Goal: Task Accomplishment & Management: Use online tool/utility

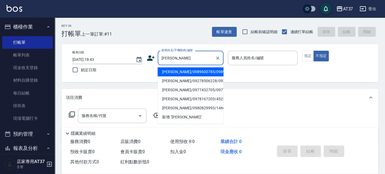
click at [212, 75] on li "[PERSON_NAME]/0989600785/0989600785" at bounding box center [191, 71] width 66 height 9
type input "[PERSON_NAME]/0989600785/0989600785"
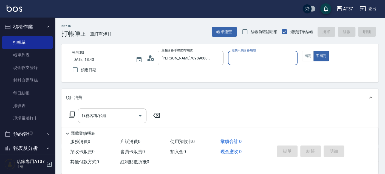
type input "Peggy-8"
click at [244, 64] on div "[PERSON_NAME]-8 服務人員姓名/編號" at bounding box center [263, 58] width 70 height 15
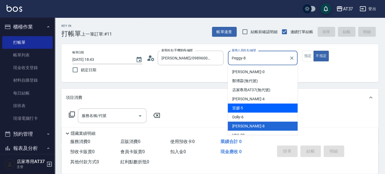
click at [202, 103] on div "項目消費" at bounding box center [219, 98] width 317 height 18
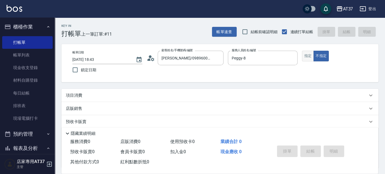
click at [310, 57] on button "指定" at bounding box center [308, 56] width 12 height 11
click at [105, 97] on div "項目消費" at bounding box center [217, 96] width 302 height 6
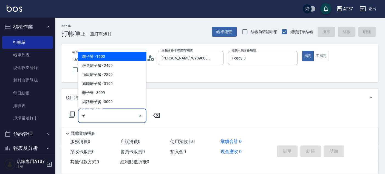
click at [123, 57] on span "離子燙 - 1600" at bounding box center [112, 56] width 69 height 9
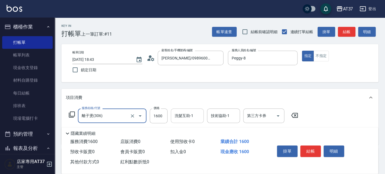
type input "離子燙(306)"
click at [188, 117] on div "洗髮互助-1 洗髮互助-1" at bounding box center [187, 116] width 33 height 15
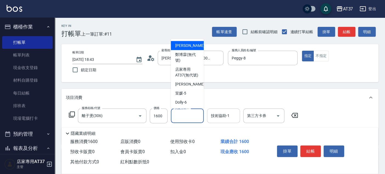
click at [219, 117] on div "技術協助-1 技術協助-1" at bounding box center [223, 116] width 33 height 15
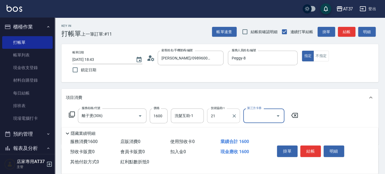
type input "微醺-21"
click at [305, 151] on button "結帳" at bounding box center [310, 152] width 21 height 12
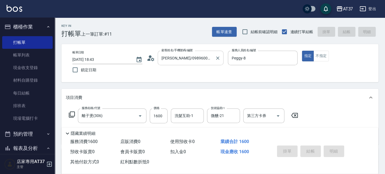
type input "2025/09/13 19:18"
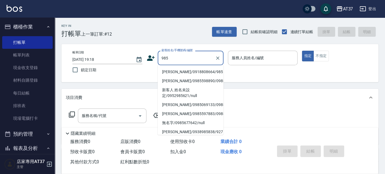
click at [189, 73] on li "龐伍廷/0918808664/985" at bounding box center [191, 71] width 66 height 9
type input "龐伍廷/0918808664/985"
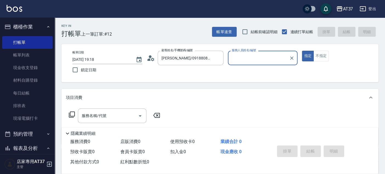
type input "Peggy-8"
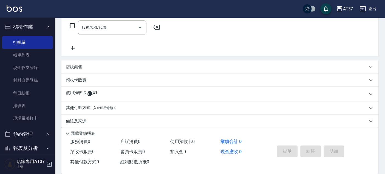
scroll to position [93, 0]
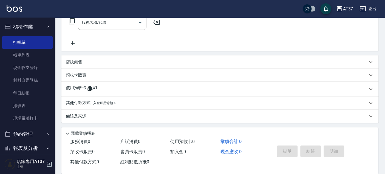
click at [96, 90] on span "x1" at bounding box center [95, 89] width 5 height 8
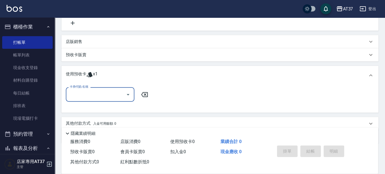
scroll to position [134, 0]
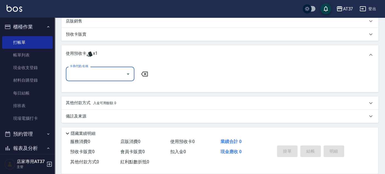
click at [92, 75] on input "卡券代號/名稱" at bounding box center [95, 74] width 55 height 10
click at [91, 86] on div "結構卡 剩餘1張" at bounding box center [100, 87] width 69 height 9
type input "結構卡"
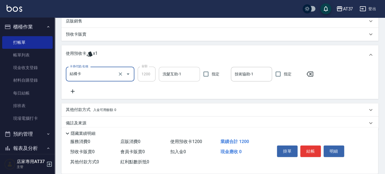
click at [182, 78] on input "洗髮互助-1" at bounding box center [179, 74] width 36 height 10
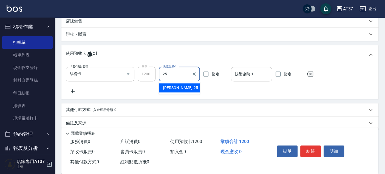
type input "2"
type input "微醺-21"
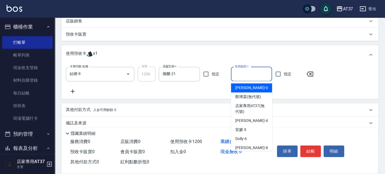
click at [264, 74] on input "技術協助-1" at bounding box center [251, 74] width 36 height 10
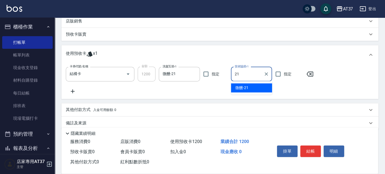
type input "微醺-21"
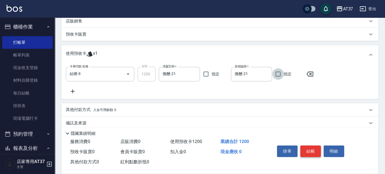
click at [300, 146] on button "結帳" at bounding box center [310, 152] width 21 height 12
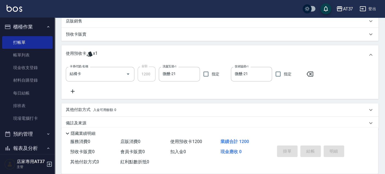
type input "2025/09/13 19:19"
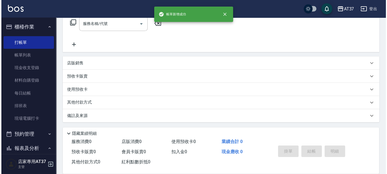
scroll to position [0, 0]
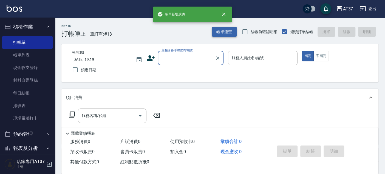
click at [227, 27] on button "帳單速查" at bounding box center [224, 32] width 25 height 10
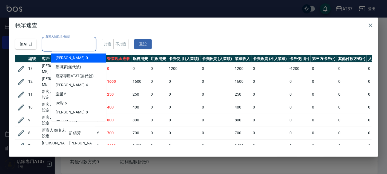
click at [71, 40] on div "服務人員姓名/編號 服務人員姓名/編號" at bounding box center [69, 44] width 55 height 15
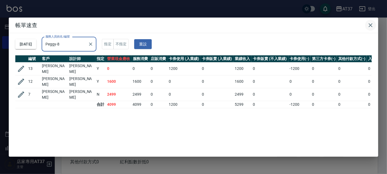
type input "Peggy-8"
click at [374, 24] on button "button" at bounding box center [371, 25] width 11 height 11
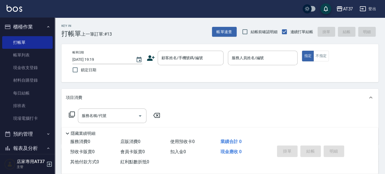
click at [150, 55] on icon at bounding box center [151, 57] width 8 height 5
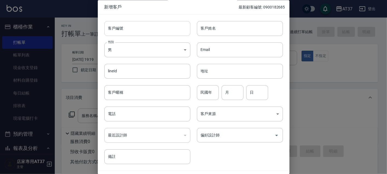
click at [172, 31] on input "客戶編號" at bounding box center [147, 28] width 86 height 15
type input "0978393288"
click at [225, 32] on input "客戶姓名" at bounding box center [240, 28] width 86 height 15
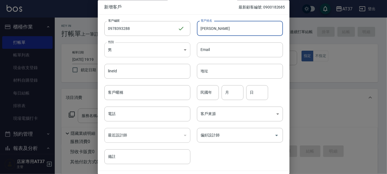
type input "張家芳"
click at [183, 50] on body "AT37 登出 櫃檯作業 打帳單 帳單列表 現金收支登錄 材料自購登錄 每日結帳 排班表 現場電腦打卡 預約管理 預約管理 單日預約紀錄 單週預約紀錄 報表及…" at bounding box center [193, 133] width 387 height 266
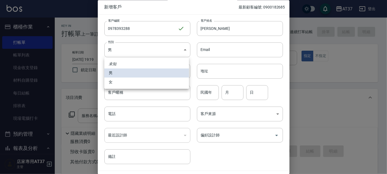
click at [114, 79] on li "女" at bounding box center [146, 82] width 85 height 9
type input "FEMALE"
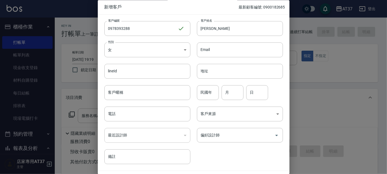
click at [206, 94] on div "民國年 民國年" at bounding box center [208, 92] width 22 height 15
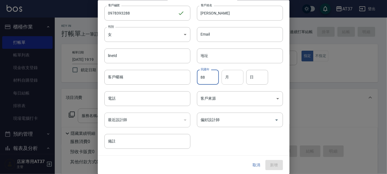
type input "88"
click at [234, 75] on input "月" at bounding box center [233, 77] width 22 height 15
type input "07"
click at [252, 82] on input "日" at bounding box center [258, 77] width 22 height 15
type input "04"
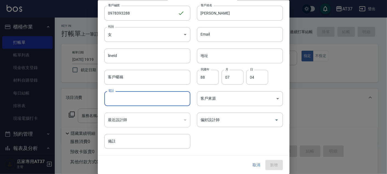
click at [135, 99] on input "電話" at bounding box center [147, 98] width 86 height 15
type input "0978395258"
click at [221, 99] on body "AT37 登出 櫃檯作業 打帳單 帳單列表 現金收支登錄 材料自購登錄 每日結帳 排班表 現場電腦打卡 預約管理 預約管理 單日預約紀錄 單週預約紀錄 報表及…" at bounding box center [193, 133] width 387 height 266
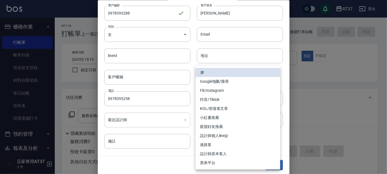
click at [223, 88] on li "FB/Instagram" at bounding box center [238, 90] width 85 height 9
type input "FB/Instagram"
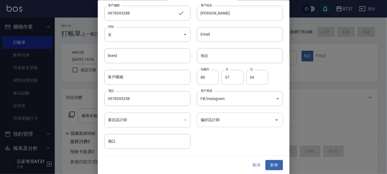
click at [214, 119] on input "偏好設計師" at bounding box center [236, 120] width 73 height 10
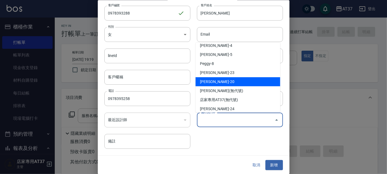
scroll to position [49, 0]
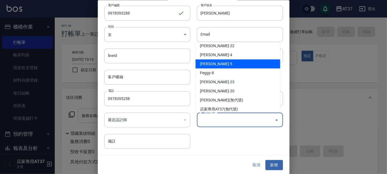
click at [227, 68] on li "廖室媛-5" at bounding box center [238, 64] width 85 height 9
type input "廖室媛"
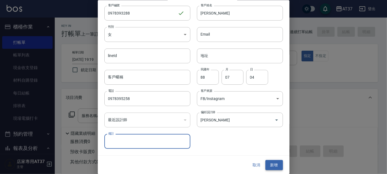
click at [268, 163] on button "新增" at bounding box center [275, 165] width 18 height 10
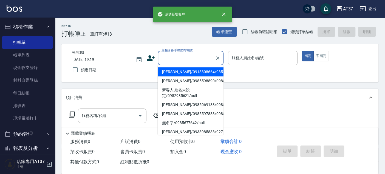
click at [203, 60] on input "顧客姓名/手機號碼/編號" at bounding box center [186, 58] width 53 height 10
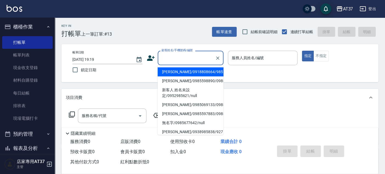
click at [187, 55] on input "顧客姓名/手機號碼/編號" at bounding box center [186, 58] width 53 height 10
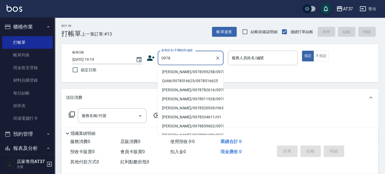
click at [180, 69] on li "張家芳/0978395258/0978393288" at bounding box center [191, 71] width 66 height 9
type input "張家芳/0978395258/0978393288"
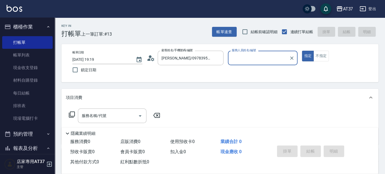
type input "室媛-5"
click at [242, 55] on input "室媛-5" at bounding box center [258, 58] width 57 height 10
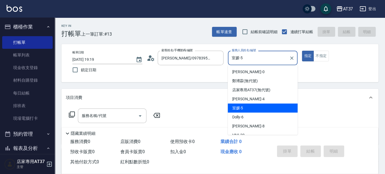
click at [265, 107] on div "室媛 -5" at bounding box center [263, 108] width 70 height 9
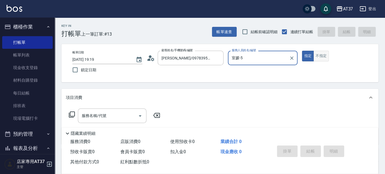
click at [318, 59] on button "不指定" at bounding box center [320, 56] width 15 height 11
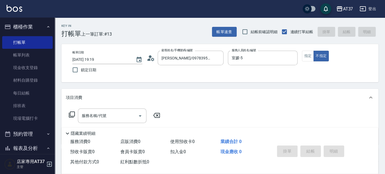
click at [73, 113] on icon at bounding box center [72, 114] width 7 height 7
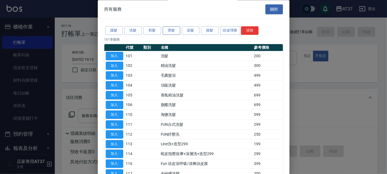
click at [168, 29] on button "燙髮" at bounding box center [172, 31] width 18 height 9
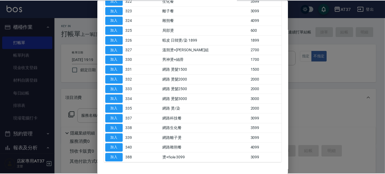
scroll to position [267, 0]
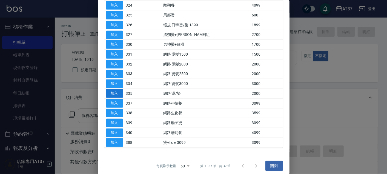
click at [116, 90] on button "加入" at bounding box center [115, 93] width 18 height 9
type input "網路 燙/染(335)"
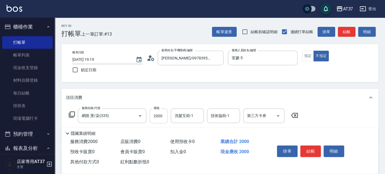
click at [158, 114] on input "2000" at bounding box center [159, 116] width 18 height 15
type input "1900"
click at [194, 117] on input "洗髮互助-1" at bounding box center [187, 116] width 28 height 10
type input "威廉-22"
click at [196, 116] on icon "Clear" at bounding box center [197, 115] width 5 height 5
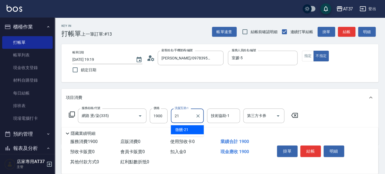
type input "微醺-21"
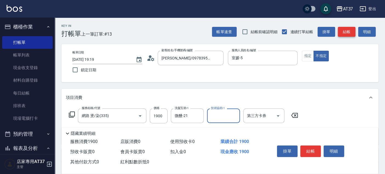
click at [346, 35] on button "結帳" at bounding box center [347, 32] width 18 height 10
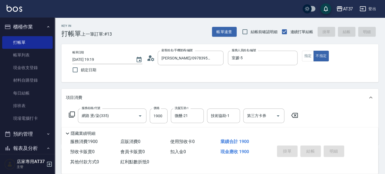
type input "2025/09/13 19:38"
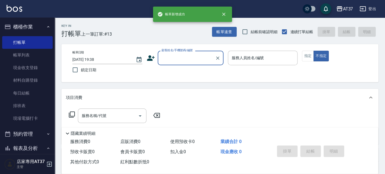
scroll to position [0, 0]
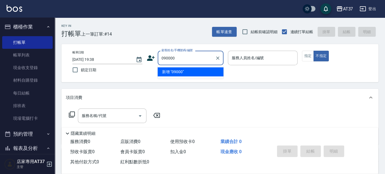
type input "090000"
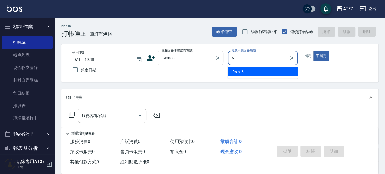
type input "6"
type button "false"
type input "Dolly-6"
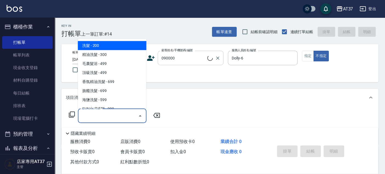
type input "新客人 姓名未設定/090000/null"
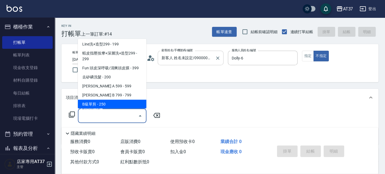
scroll to position [92, 0]
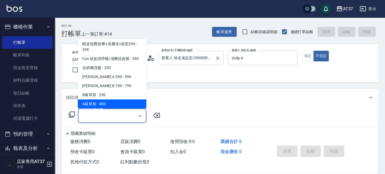
type input "A級單剪(202)"
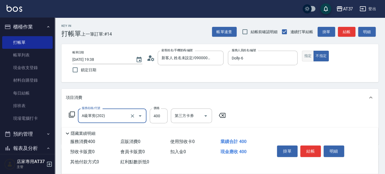
click at [307, 57] on button "指定" at bounding box center [308, 56] width 12 height 11
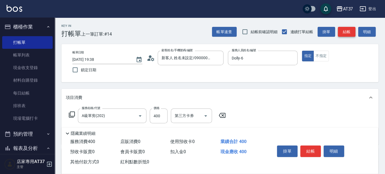
click at [344, 30] on button "結帳" at bounding box center [347, 32] width 18 height 10
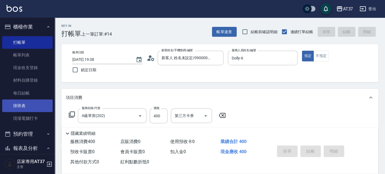
type input "2025/09/13 20:09"
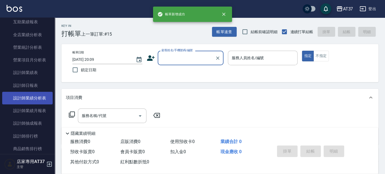
scroll to position [244, 0]
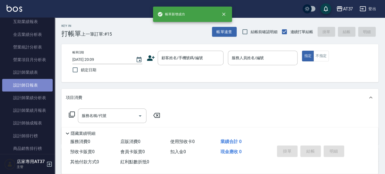
click at [36, 83] on link "設計師日報表" at bounding box center [27, 85] width 50 height 13
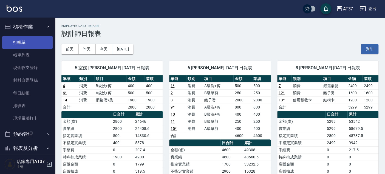
click at [33, 41] on link "打帳單" at bounding box center [27, 42] width 50 height 13
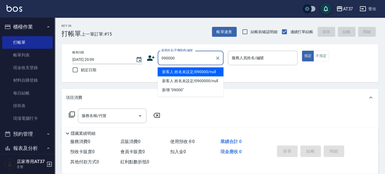
type input "090000"
type input "6"
type input "新客人 姓名未設定/090000/null"
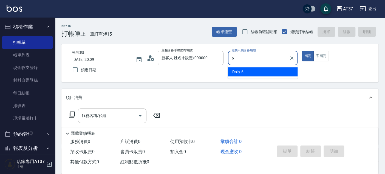
type input "Dolly-6"
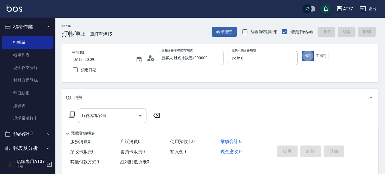
type button "true"
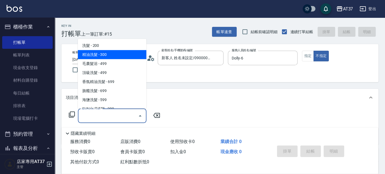
type input "精油洗髮(102)"
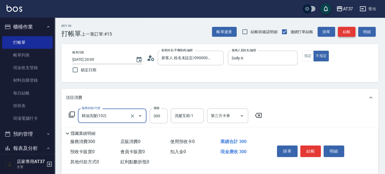
click at [342, 34] on button "結帳" at bounding box center [347, 32] width 18 height 10
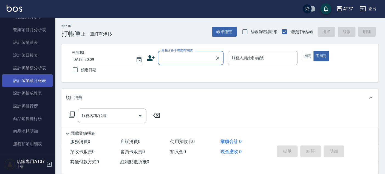
scroll to position [274, 0]
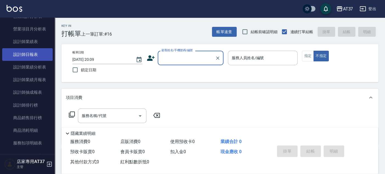
click at [30, 53] on link "設計師日報表" at bounding box center [27, 54] width 50 height 13
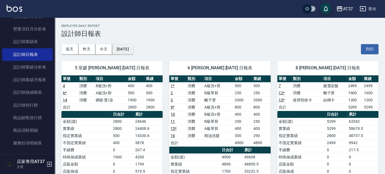
click at [123, 50] on button "2025/09/13" at bounding box center [122, 49] width 21 height 10
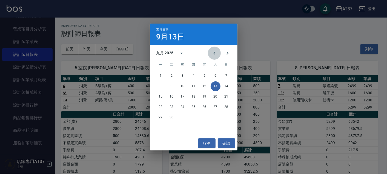
click at [210, 52] on button "Previous month" at bounding box center [214, 53] width 13 height 13
click at [184, 95] on button "13" at bounding box center [183, 97] width 10 height 10
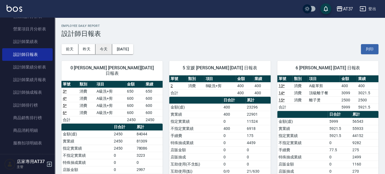
click at [107, 51] on button "今天" at bounding box center [103, 49] width 17 height 10
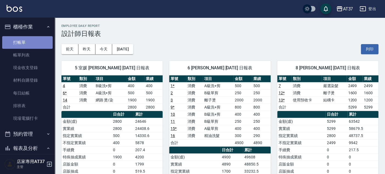
click at [34, 44] on link "打帳單" at bounding box center [27, 42] width 50 height 13
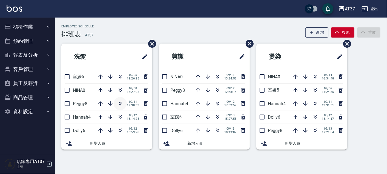
click at [119, 104] on icon "button" at bounding box center [120, 103] width 7 height 7
